Goal: Complete application form

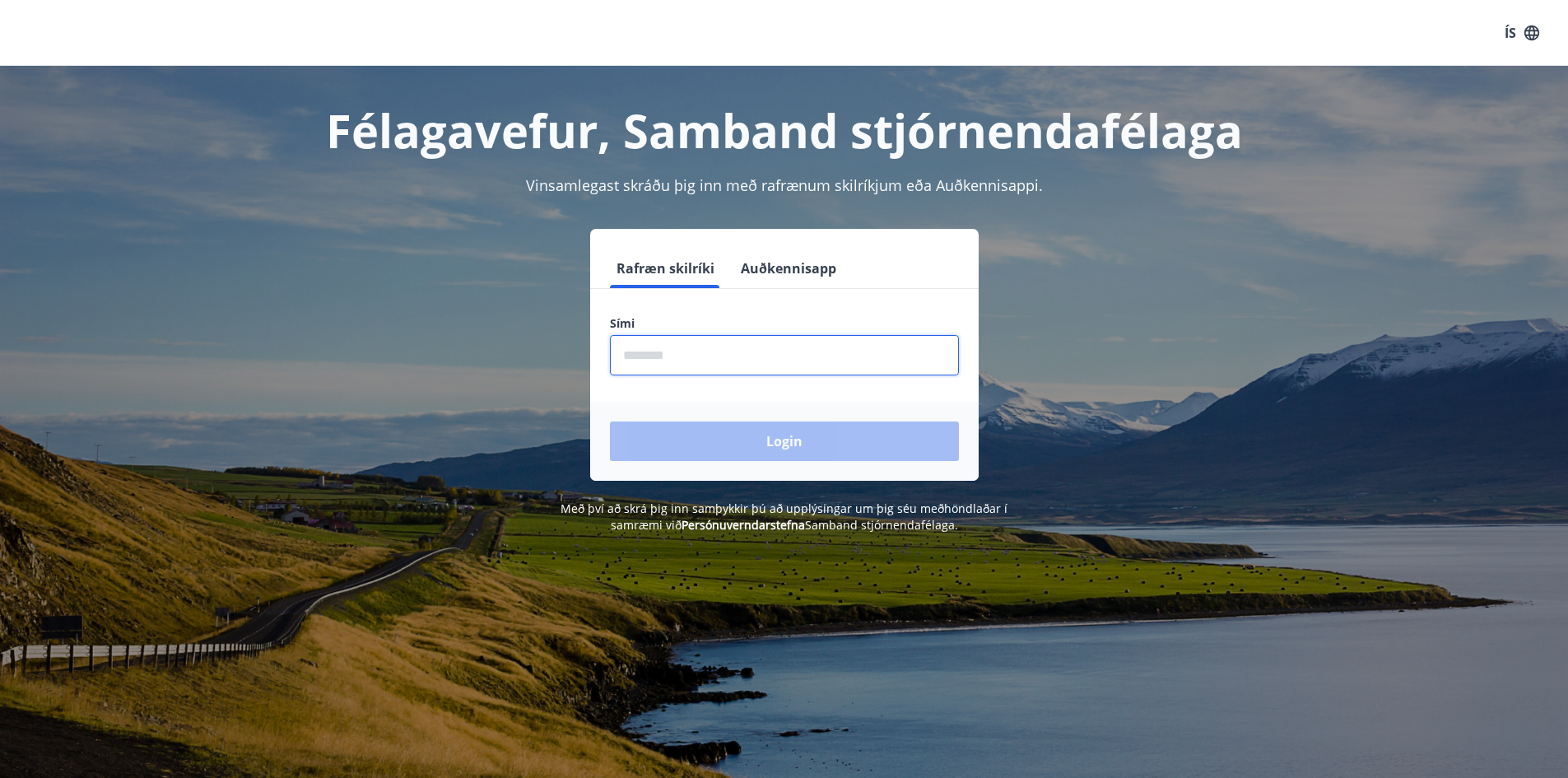
click at [654, 351] on input "phone" at bounding box center [784, 355] width 349 height 41
type input "********"
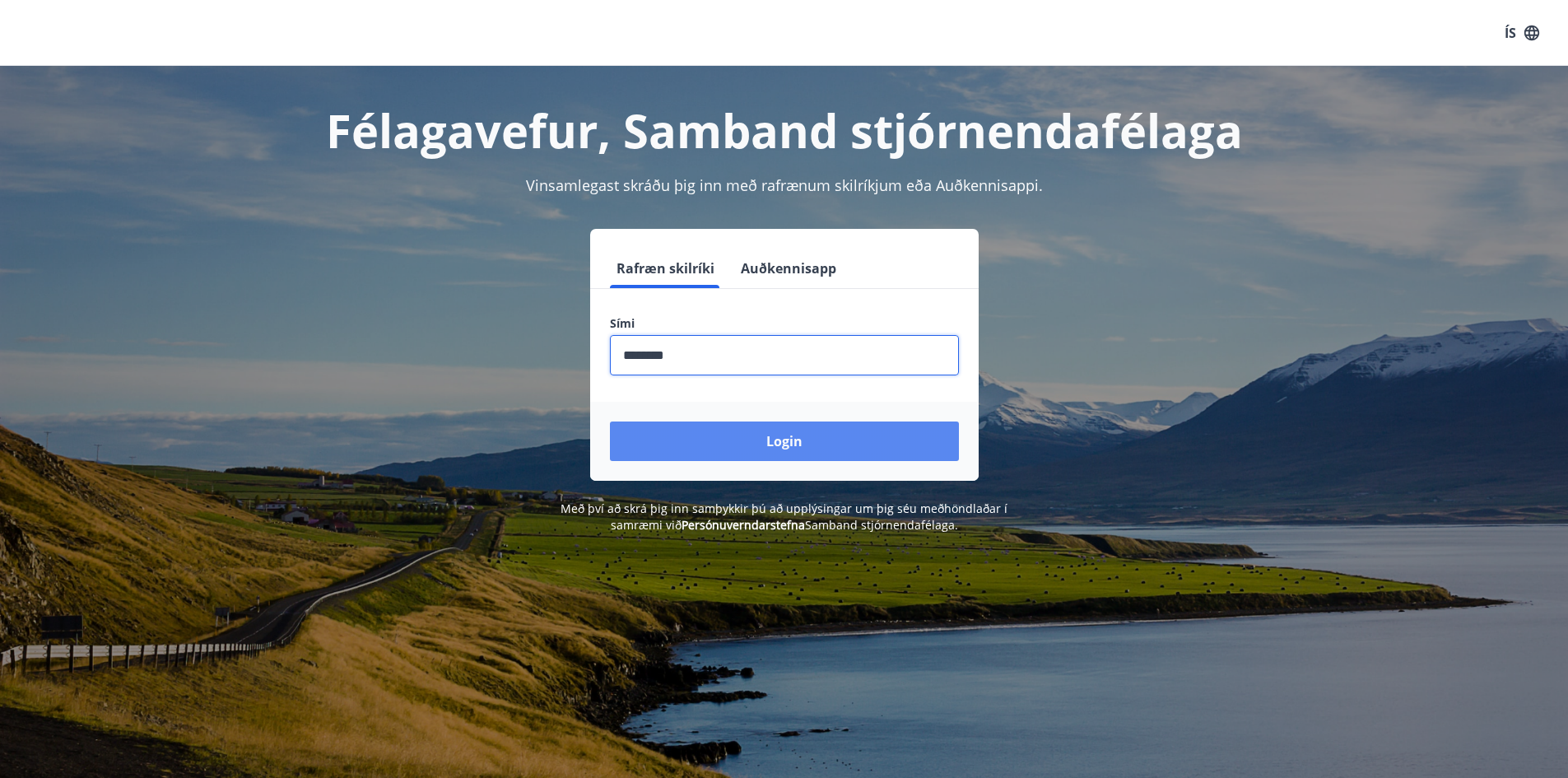
click at [747, 437] on button "Login" at bounding box center [784, 441] width 349 height 40
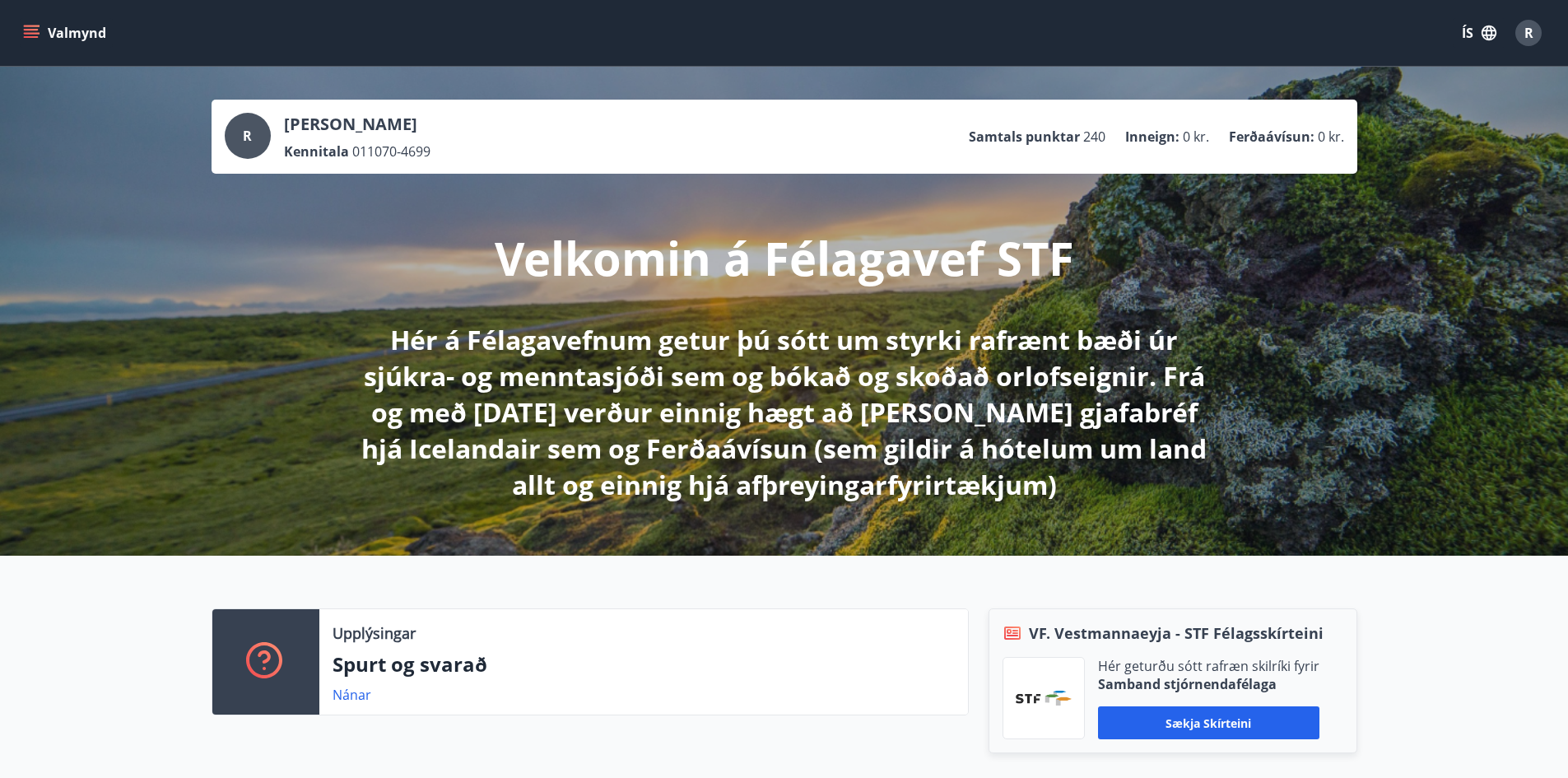
click at [1464, 34] on button "ÍS" at bounding box center [1479, 33] width 53 height 30
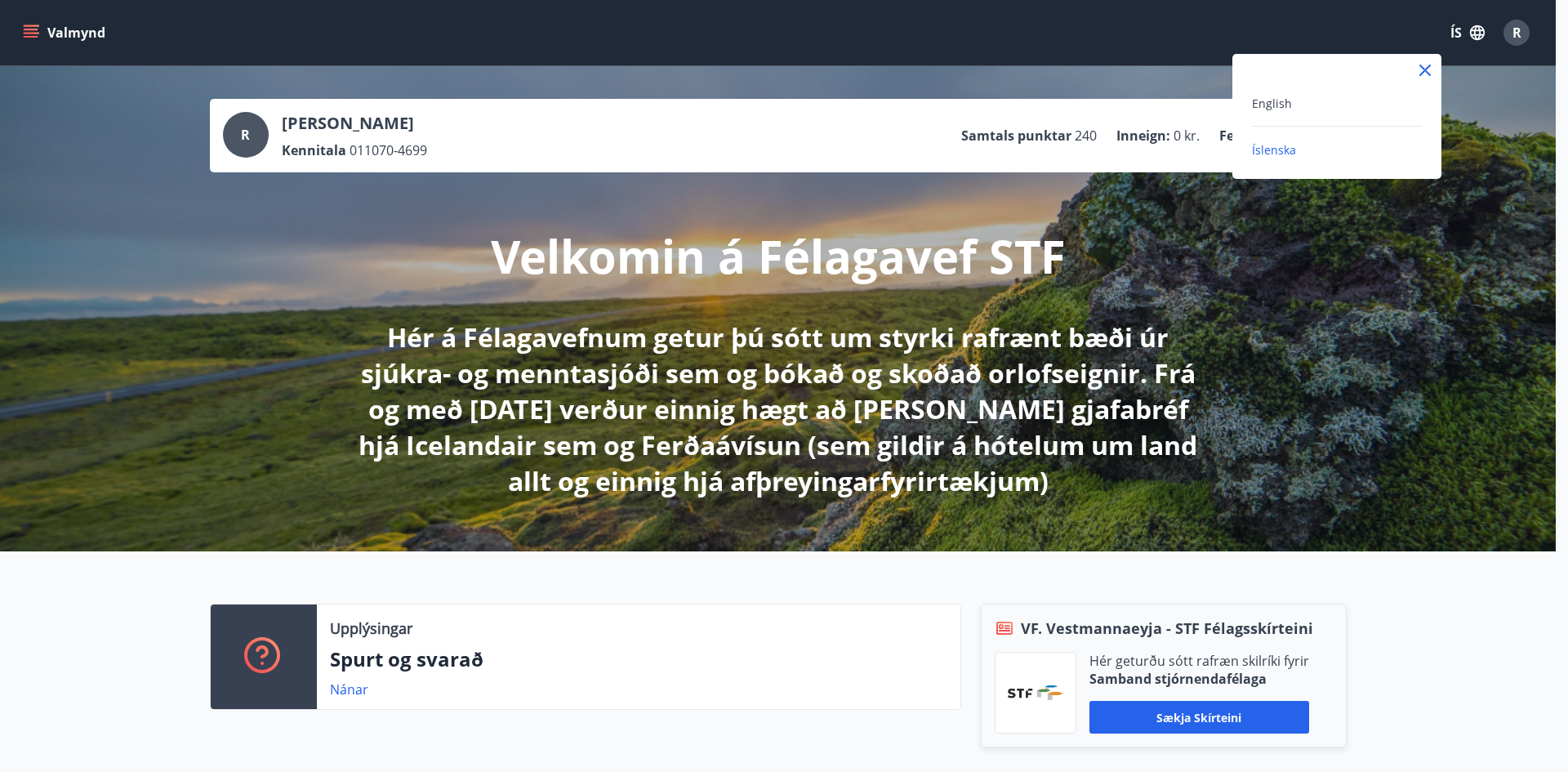
click at [1464, 111] on div at bounding box center [784, 386] width 1568 height 772
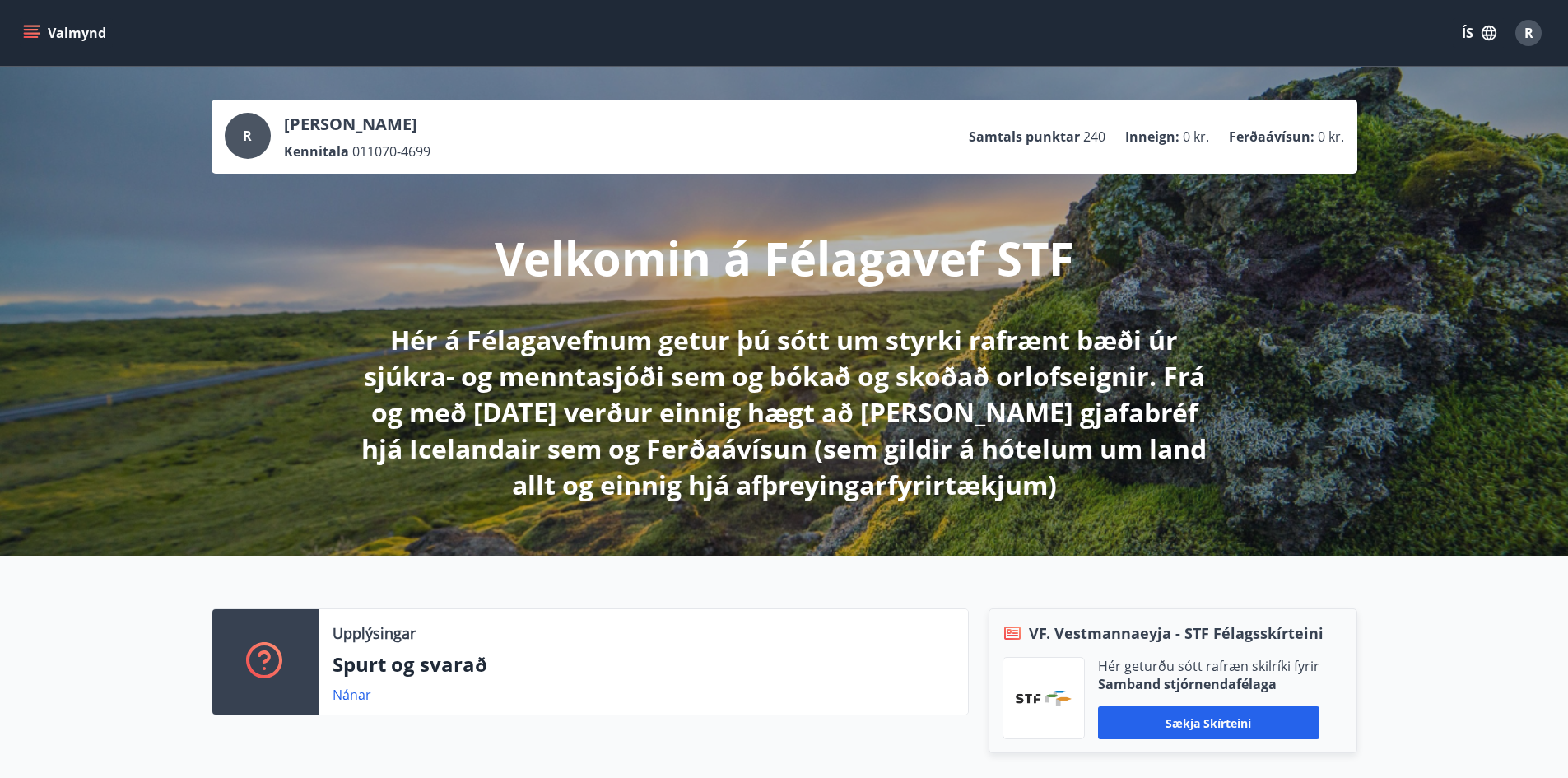
click at [1533, 32] on span "R" at bounding box center [1529, 33] width 9 height 18
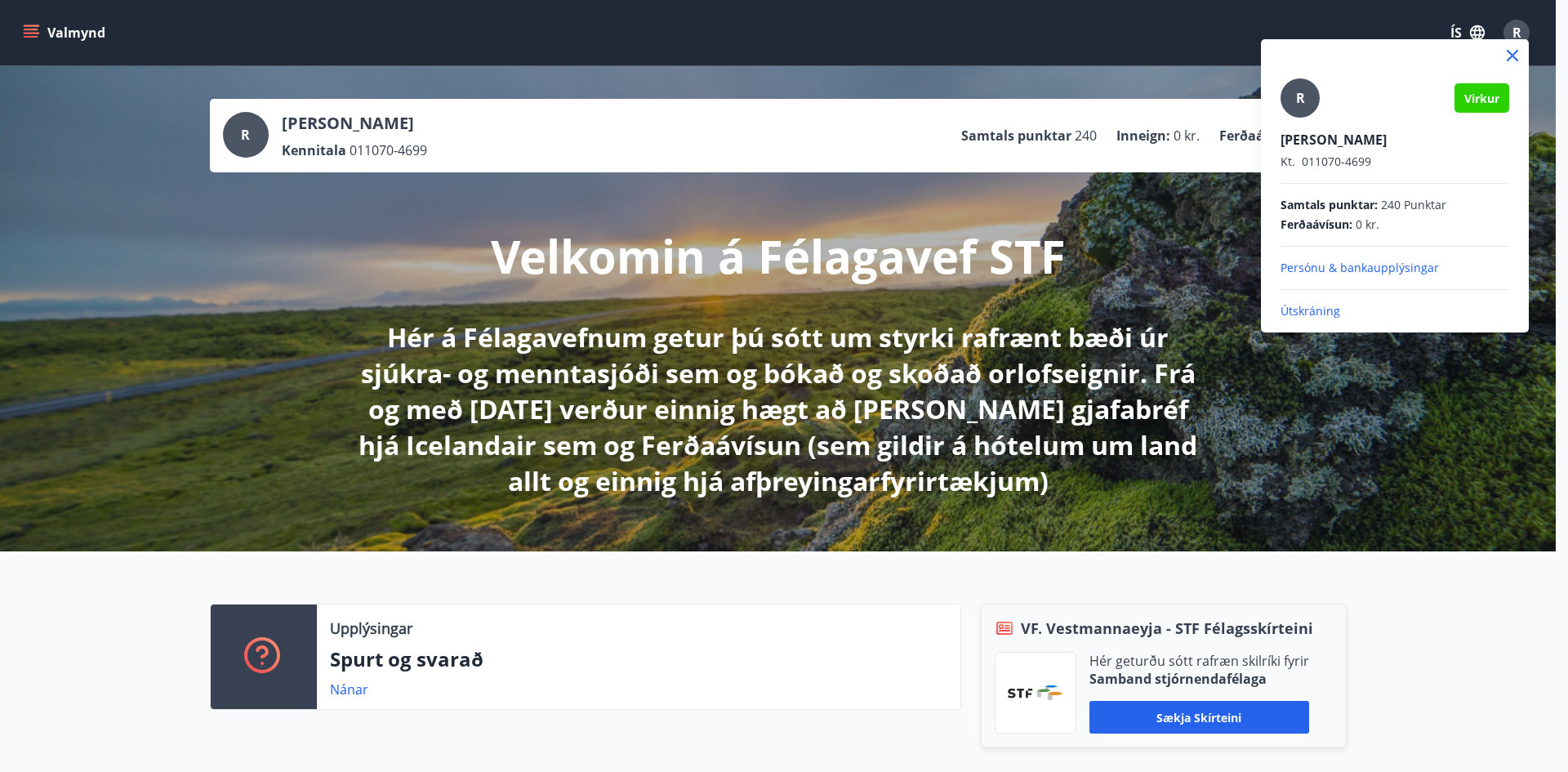
click at [1417, 360] on div at bounding box center [784, 386] width 1568 height 772
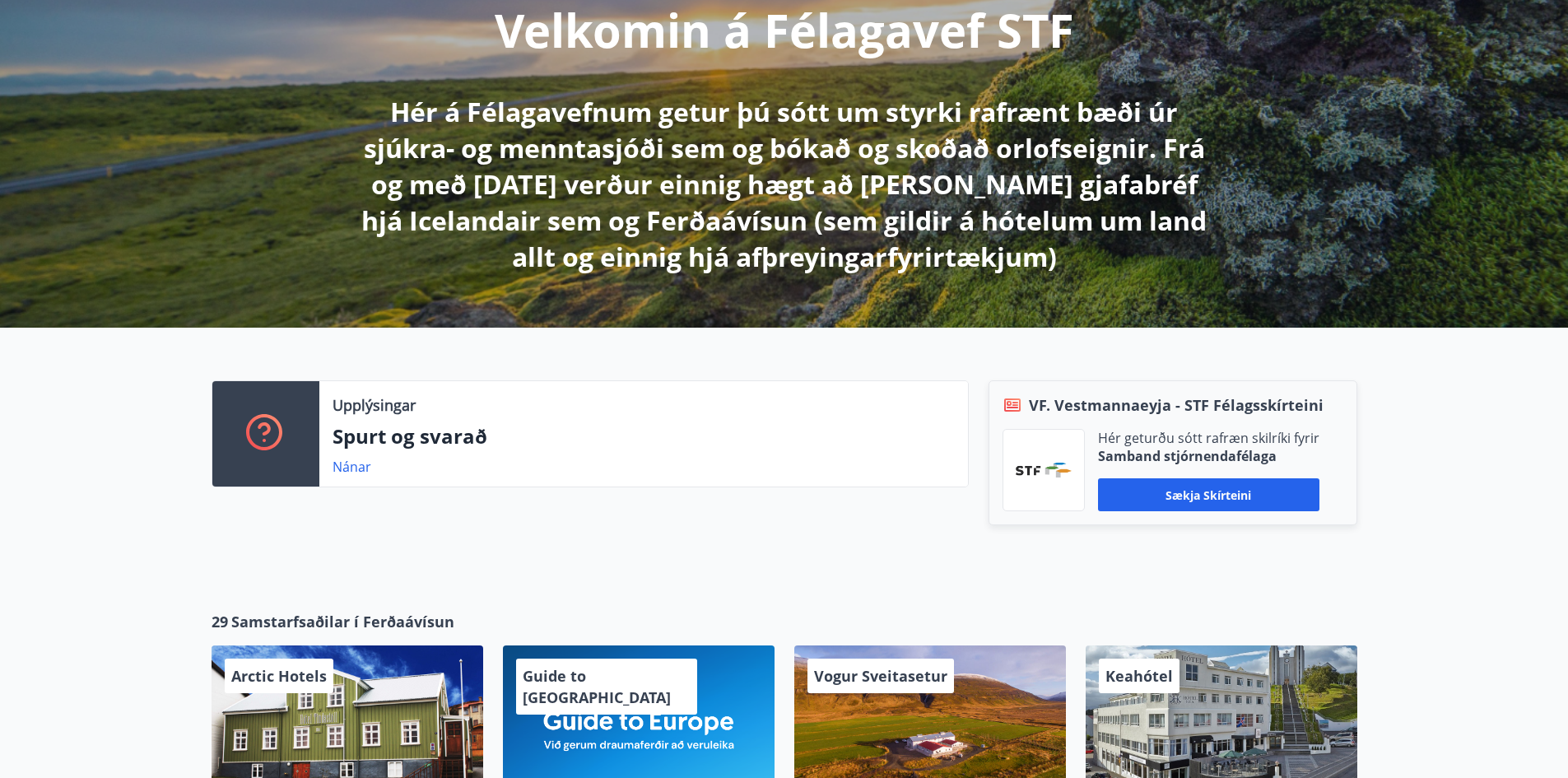
scroll to position [247, 0]
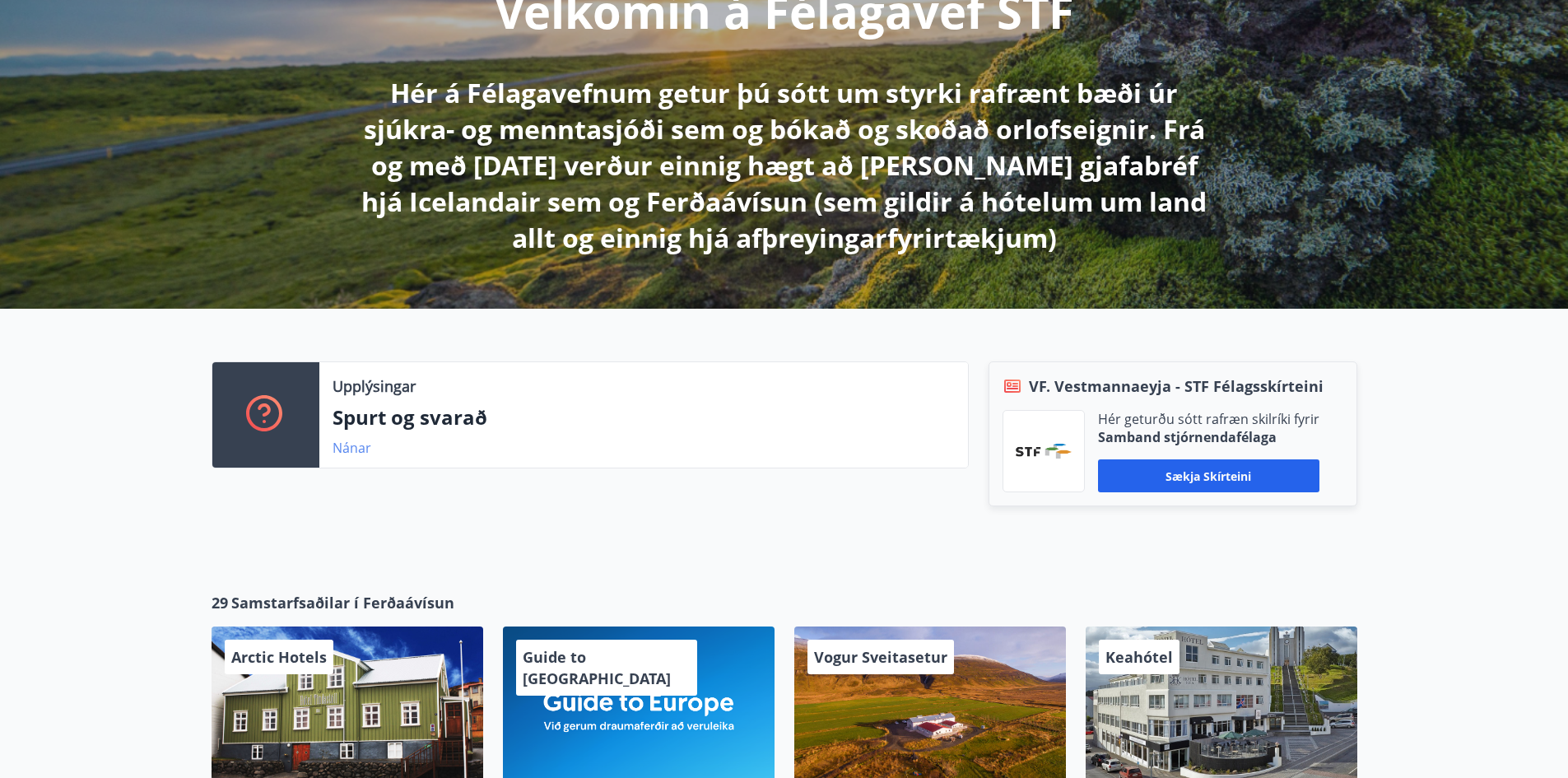
click at [341, 446] on link "Nánar" at bounding box center [351, 447] width 39 height 18
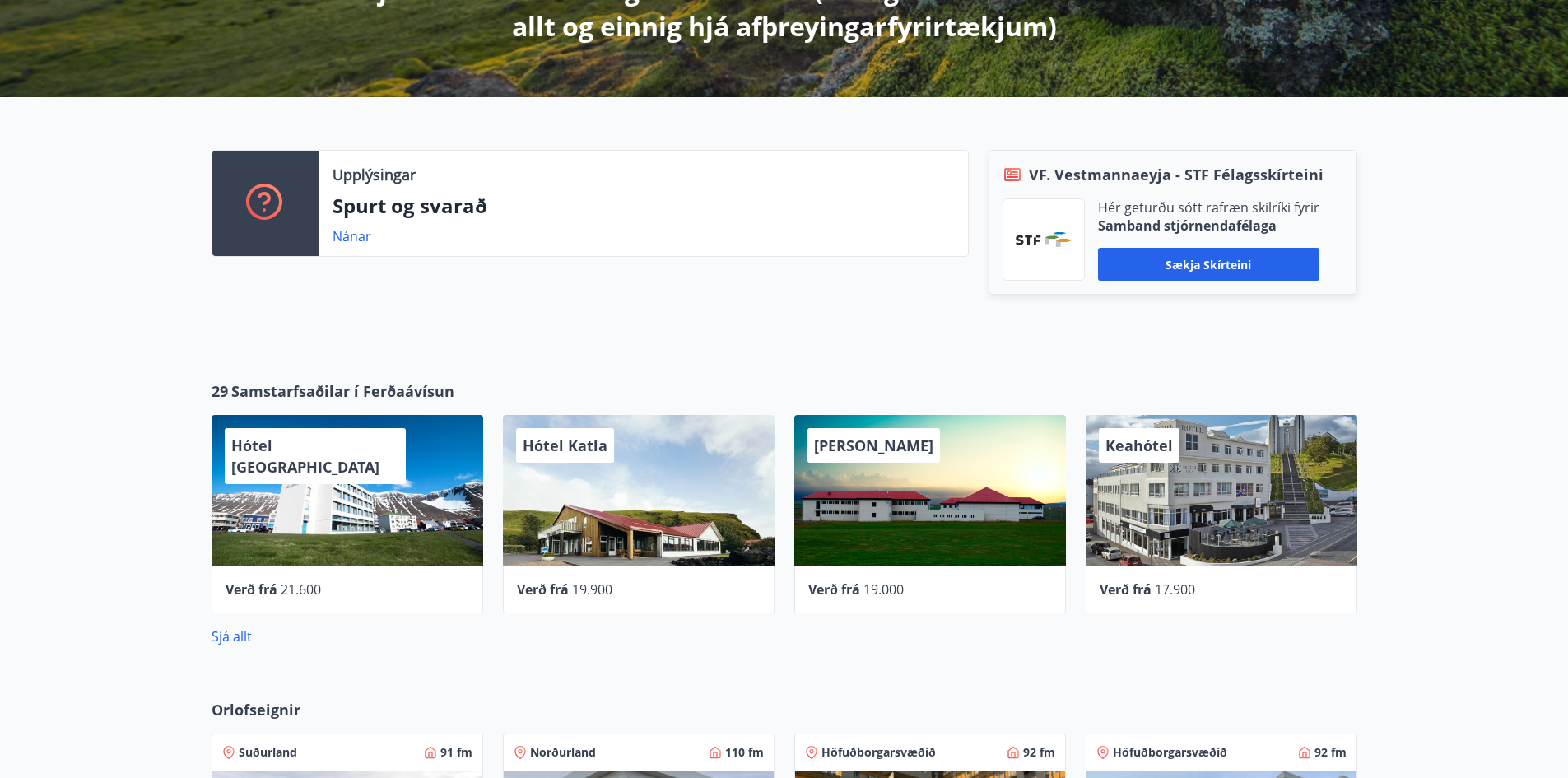
scroll to position [353, 0]
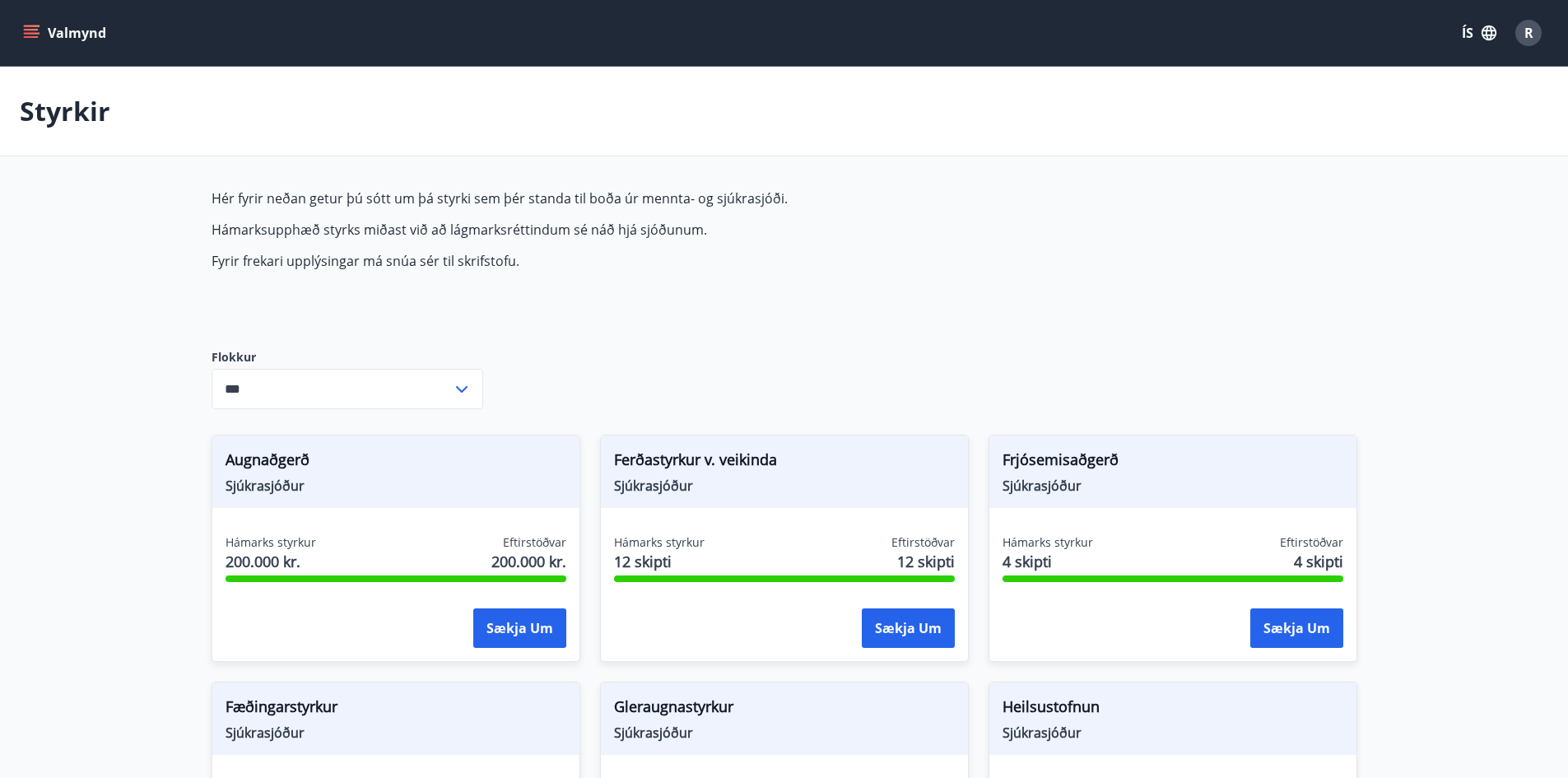
type input "***"
click at [458, 389] on icon at bounding box center [461, 389] width 12 height 6
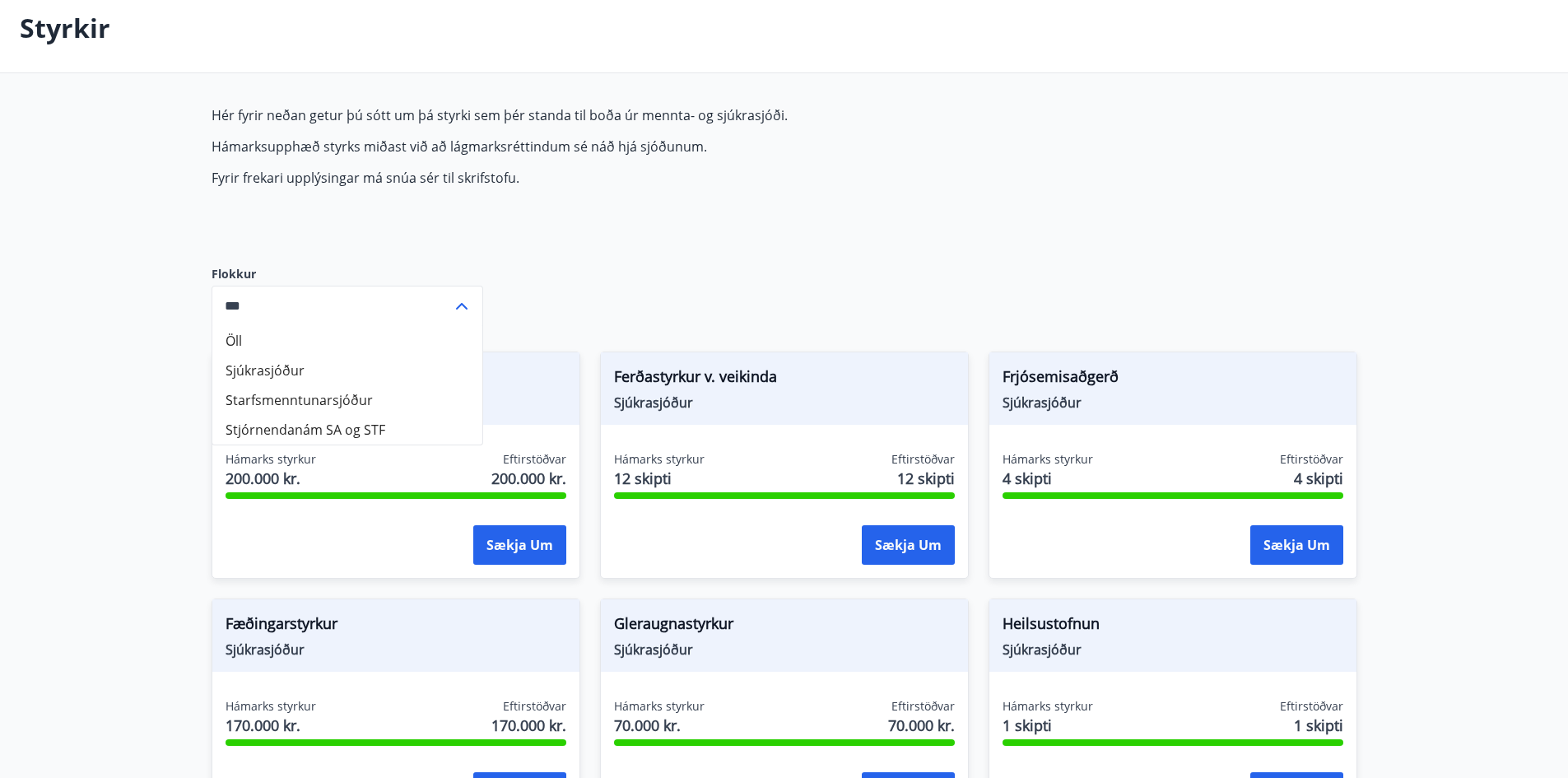
scroll to position [165, 0]
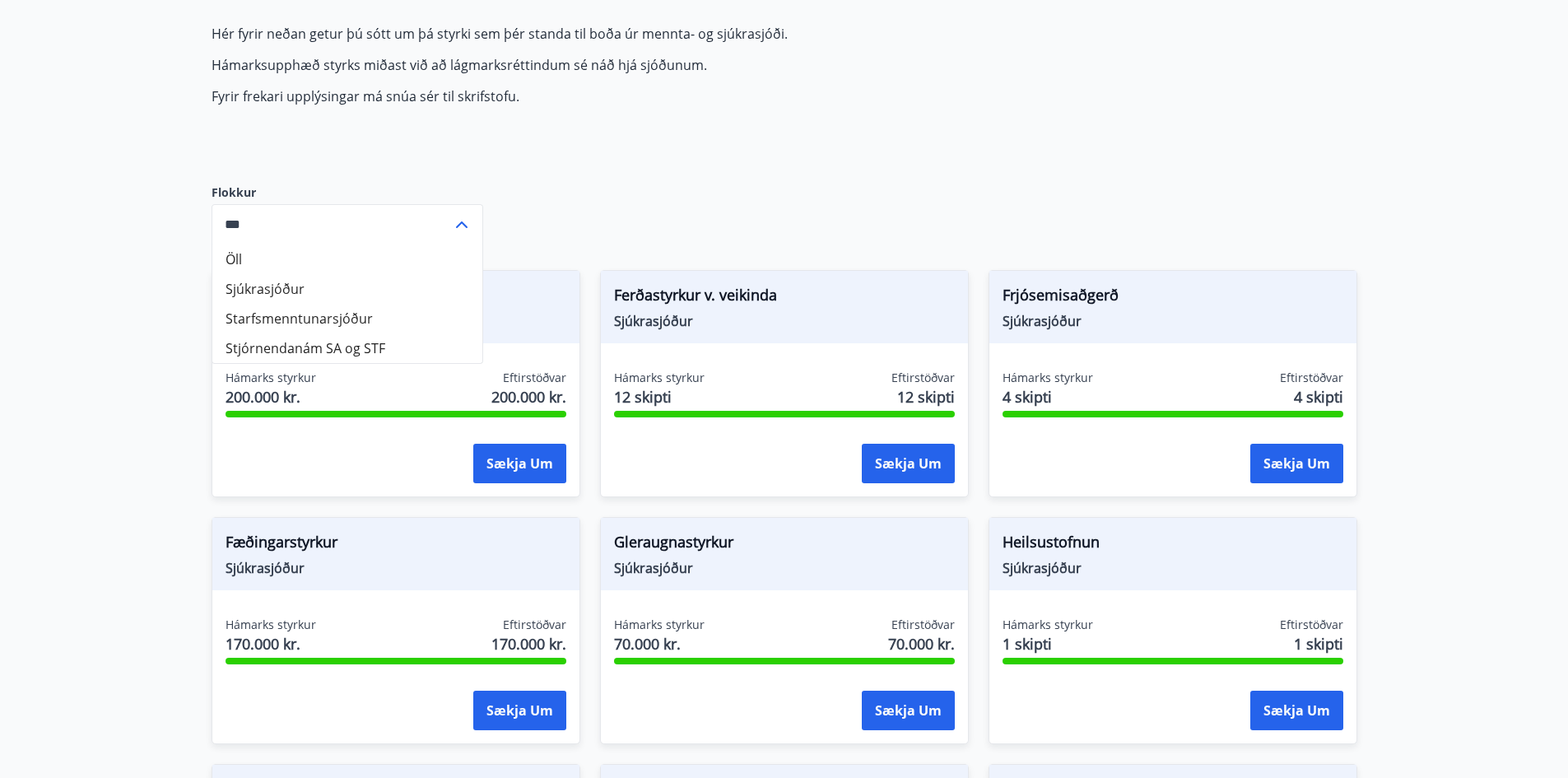
click at [667, 139] on div "Hér fyrir neðan getur þú sótt um þá styrki sem þér standa til boða úr mennta- o…" at bounding box center [600, 91] width 777 height 133
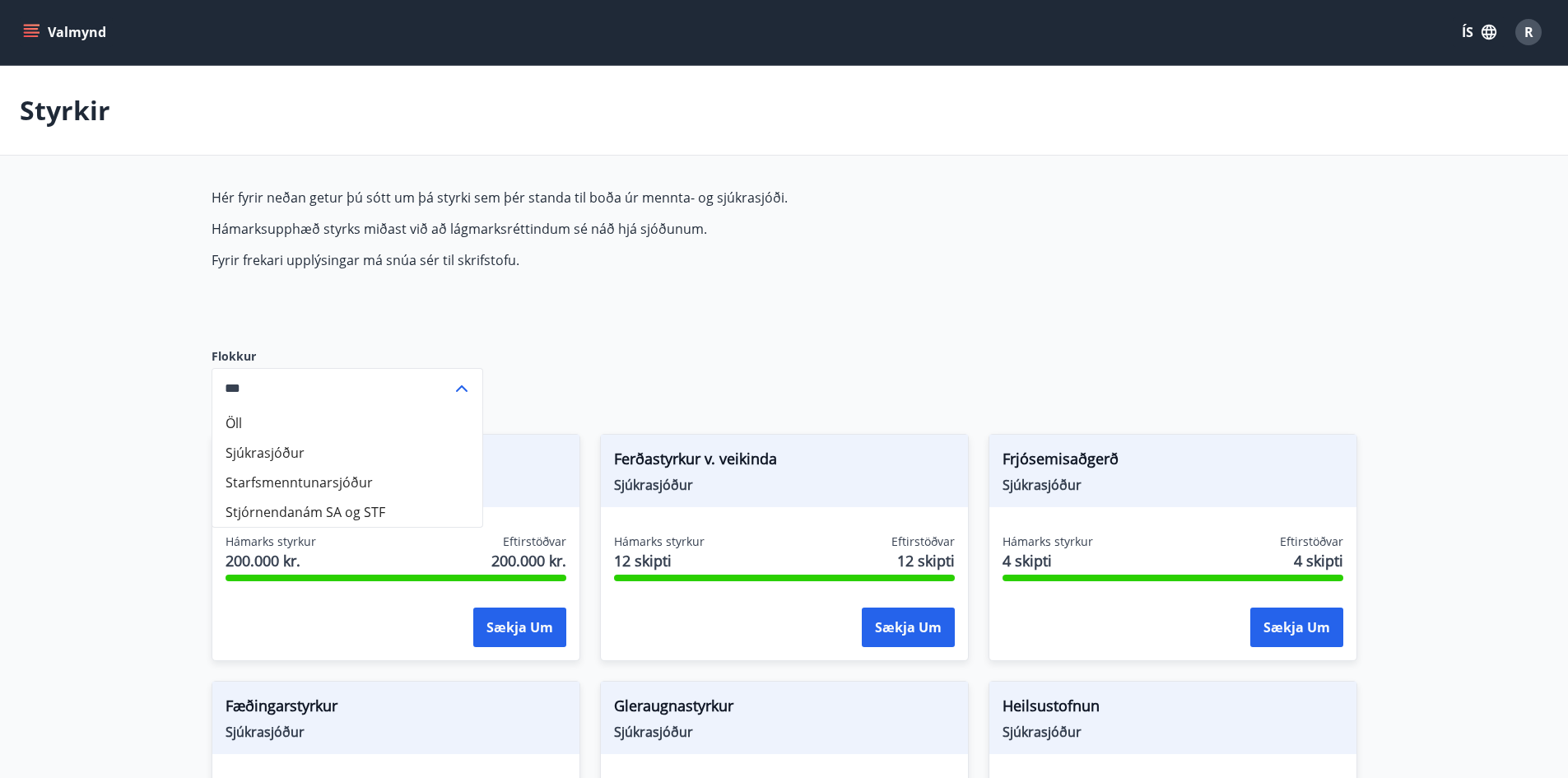
scroll to position [0, 0]
